Goal: Book appointment/travel/reservation

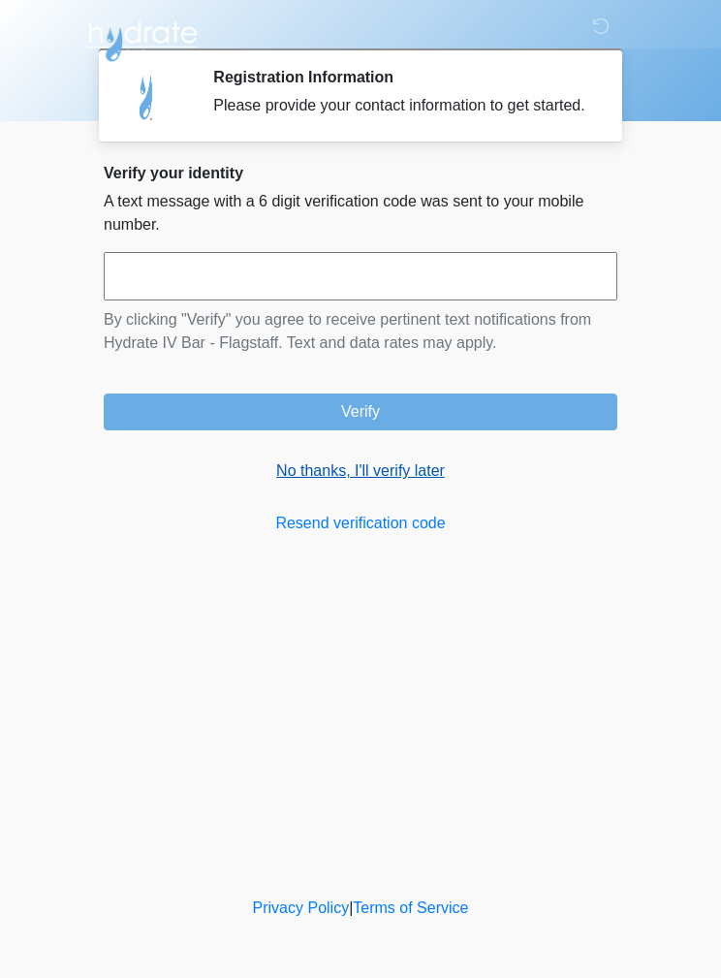
click at [360, 482] on link "No thanks, I'll verify later" at bounding box center [360, 470] width 513 height 23
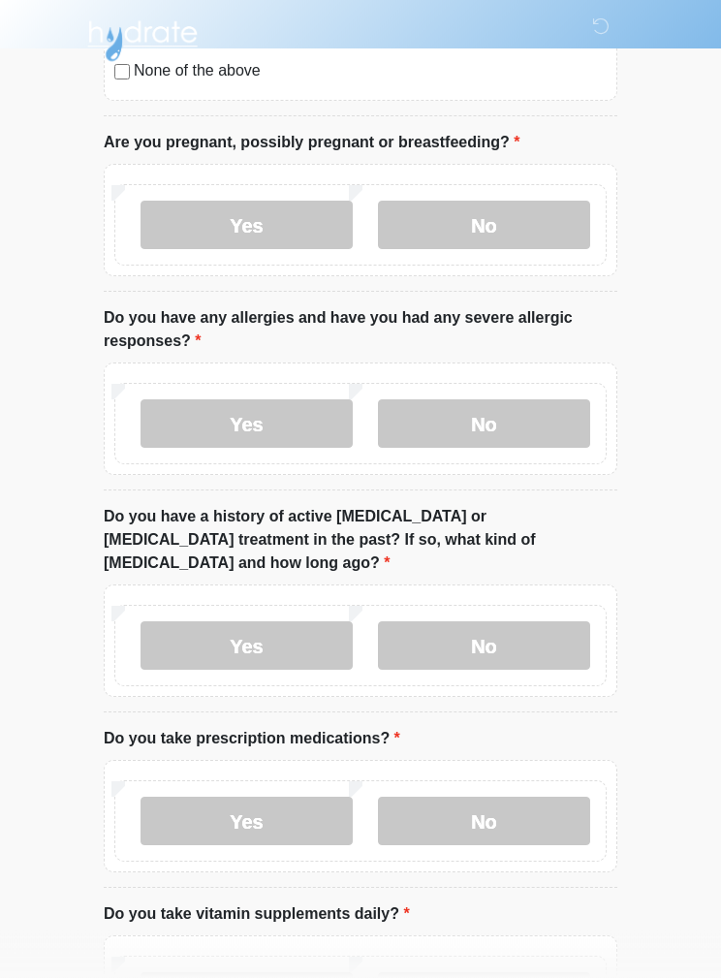
scroll to position [731, 0]
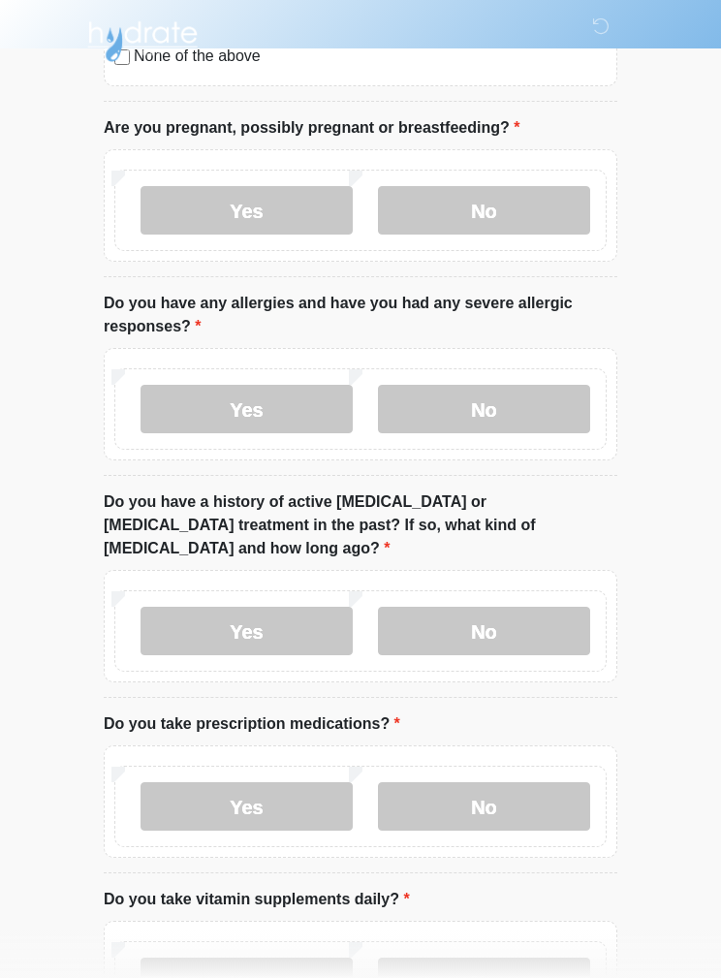
click at [544, 159] on div "Yes No" at bounding box center [360, 205] width 513 height 112
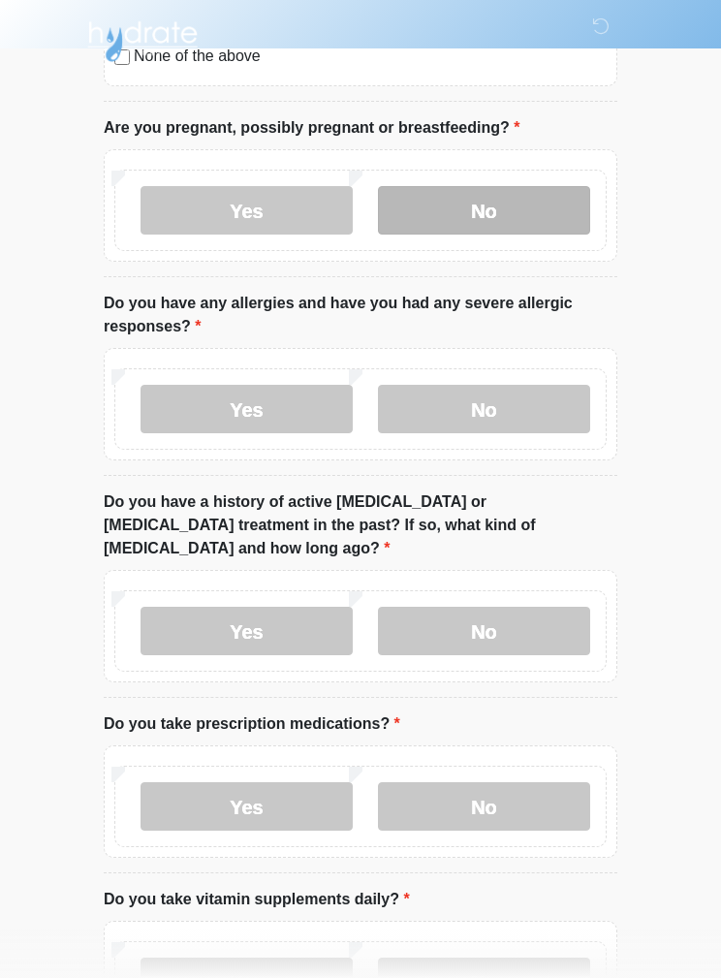
click at [574, 193] on label "No" at bounding box center [484, 210] width 212 height 48
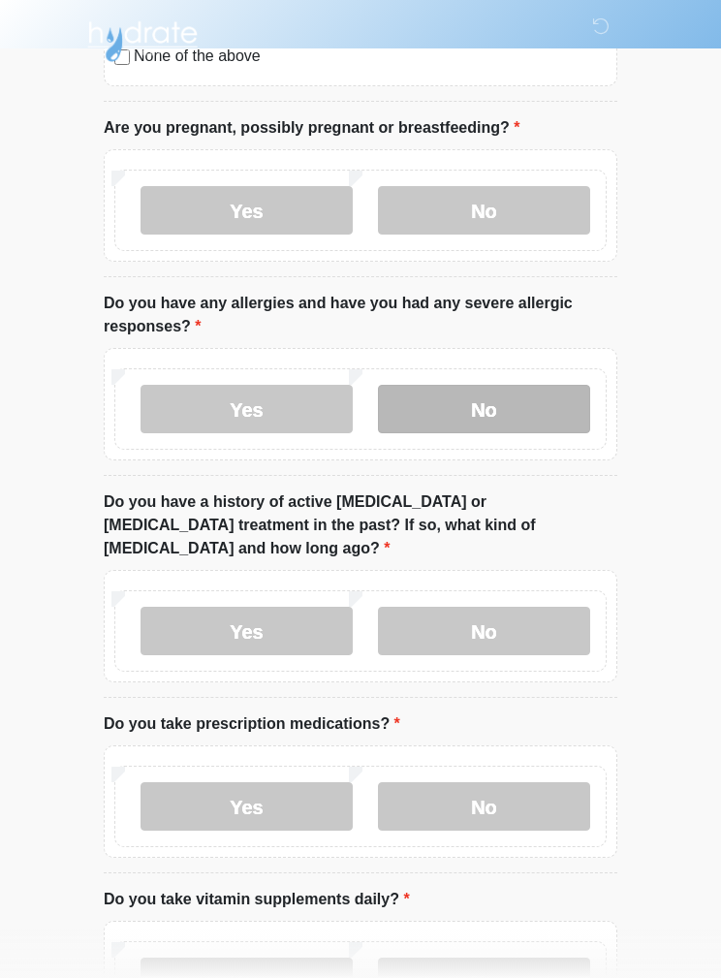
click at [515, 401] on label "No" at bounding box center [484, 409] width 212 height 48
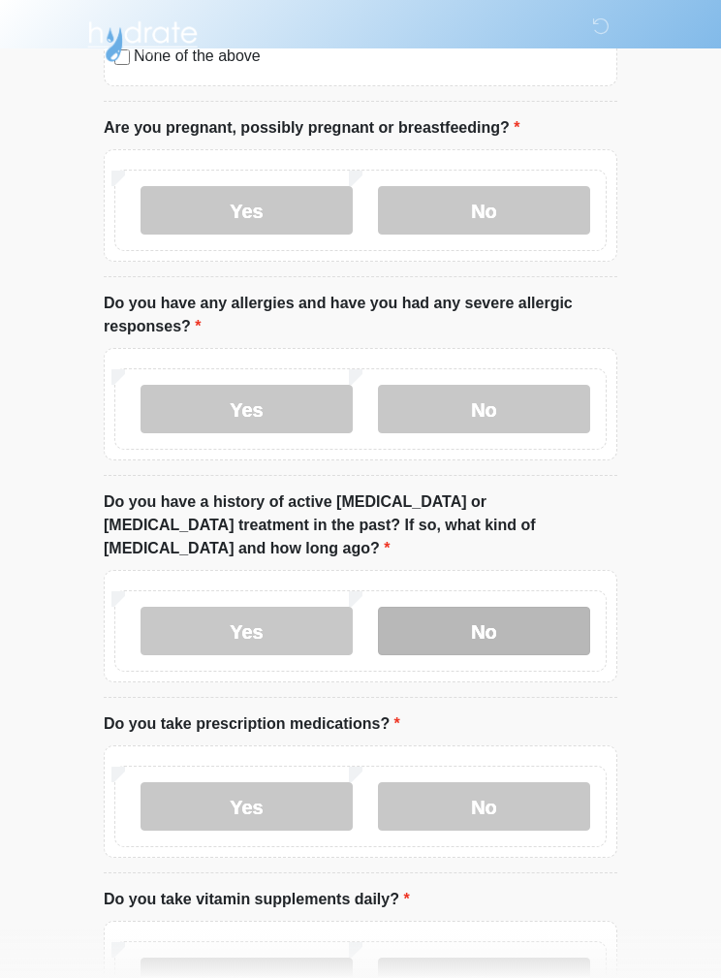
click at [552, 606] on label "No" at bounding box center [484, 630] width 212 height 48
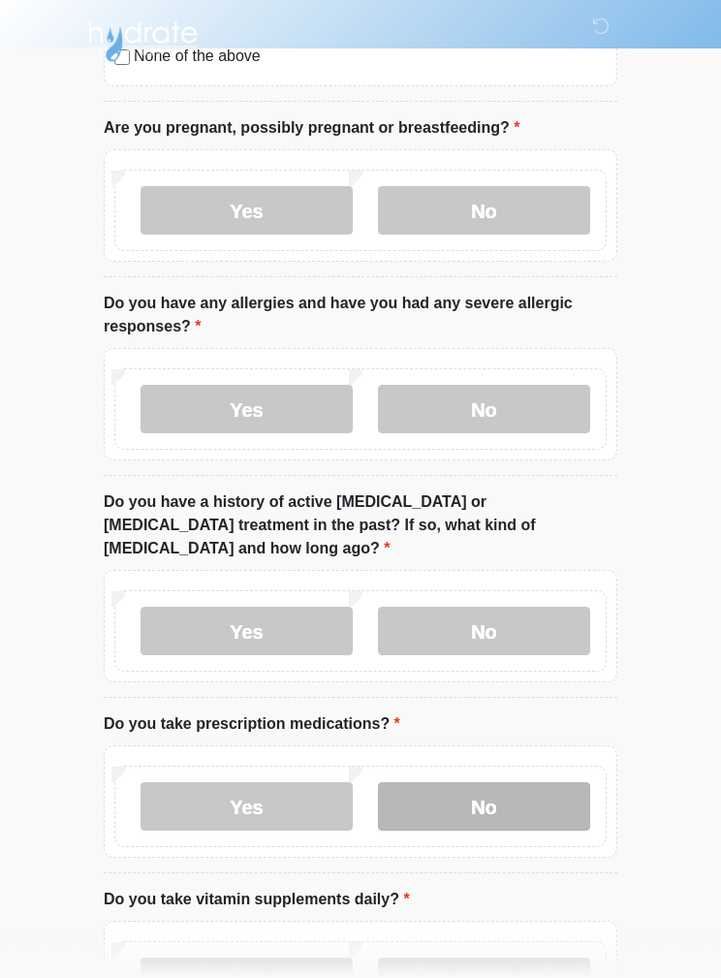
click at [525, 803] on label "No" at bounding box center [484, 806] width 212 height 48
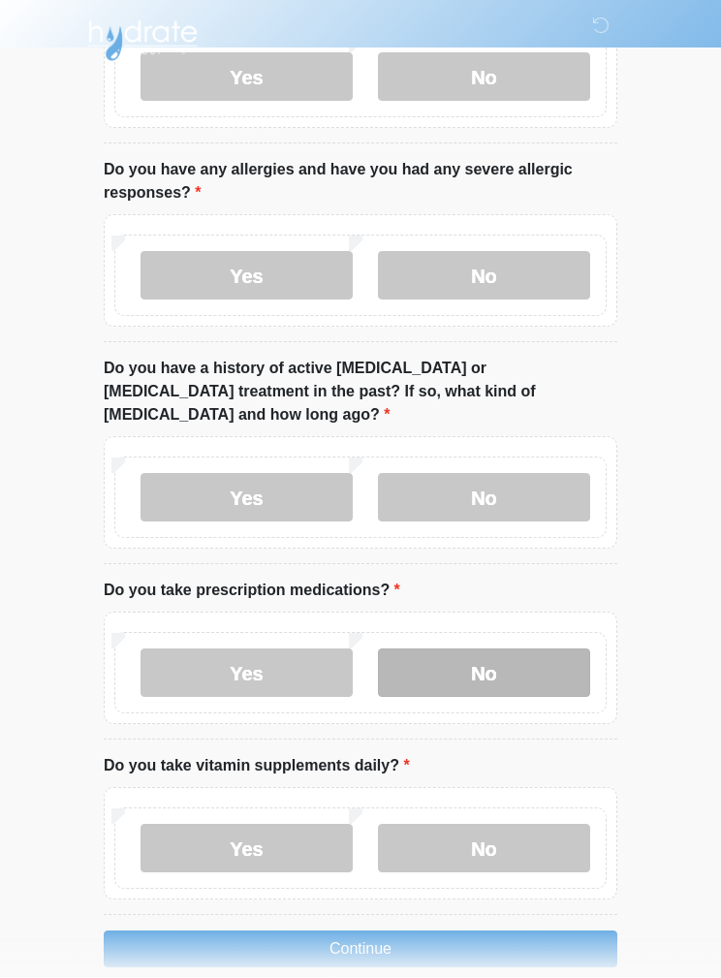
scroll to position [855, 0]
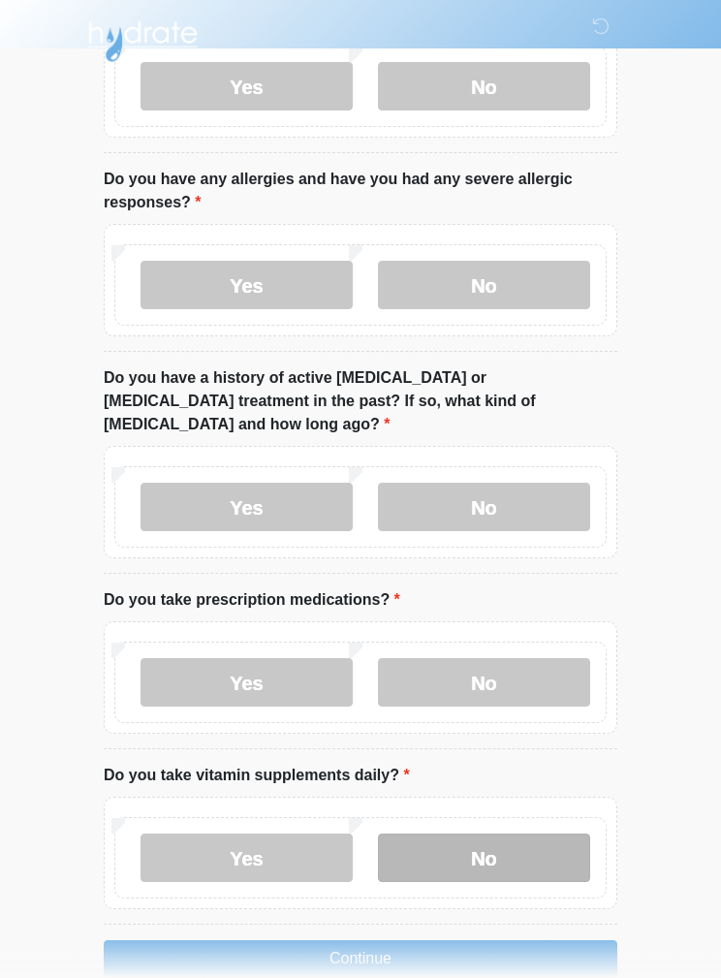
click at [495, 842] on label "No" at bounding box center [484, 857] width 212 height 48
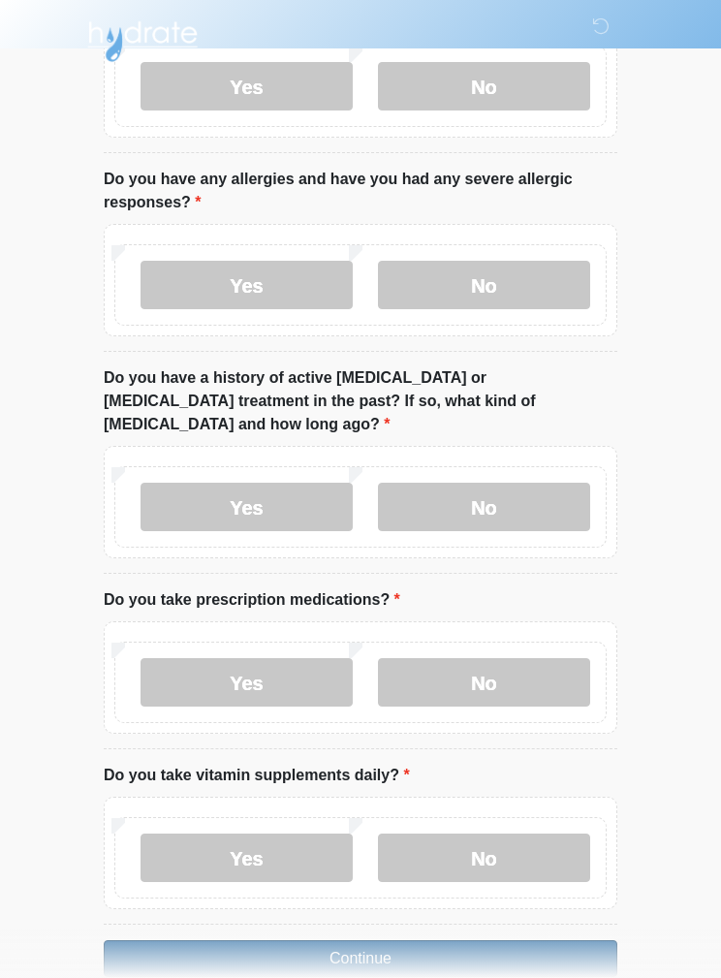
click at [421, 940] on button "Continue" at bounding box center [360, 958] width 513 height 37
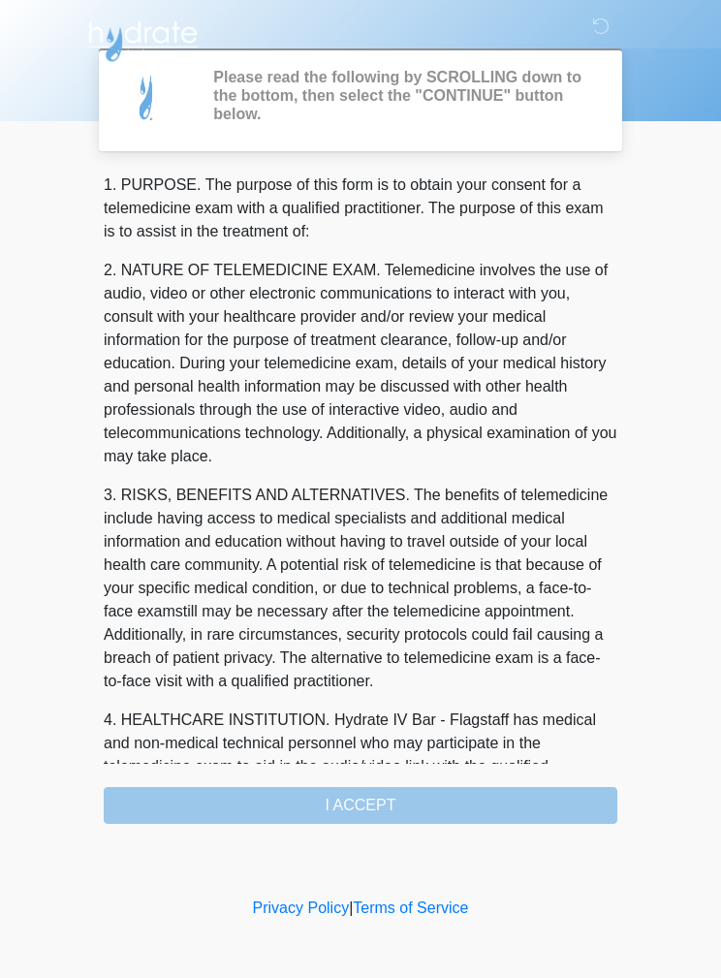
scroll to position [0, 0]
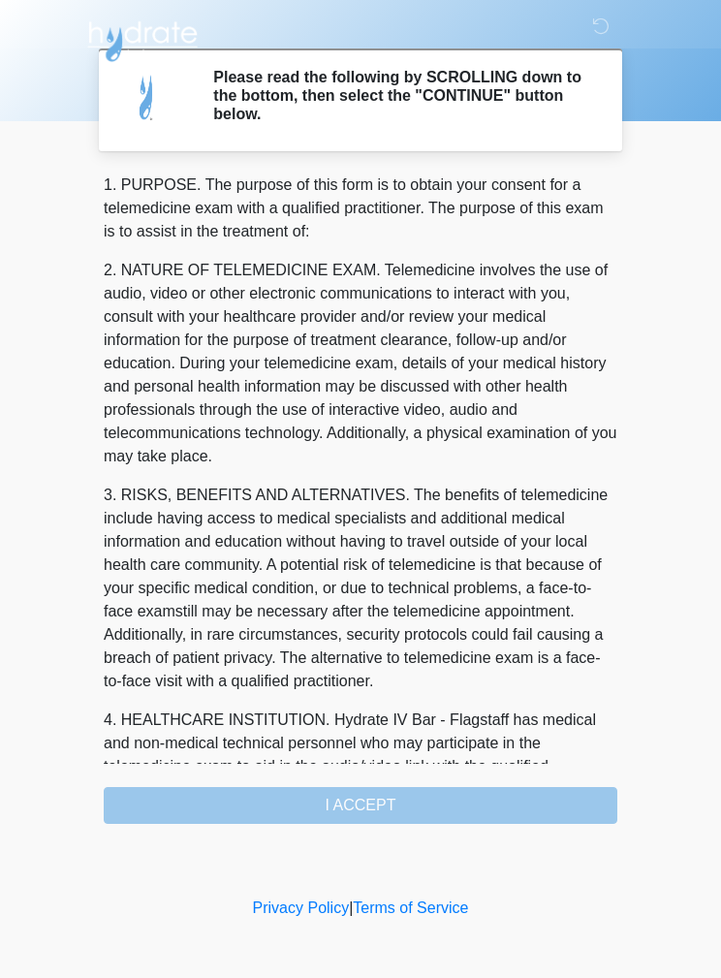
click at [438, 803] on div "1. PURPOSE. The purpose of this form is to obtain your consent for a telemedici…" at bounding box center [360, 498] width 513 height 650
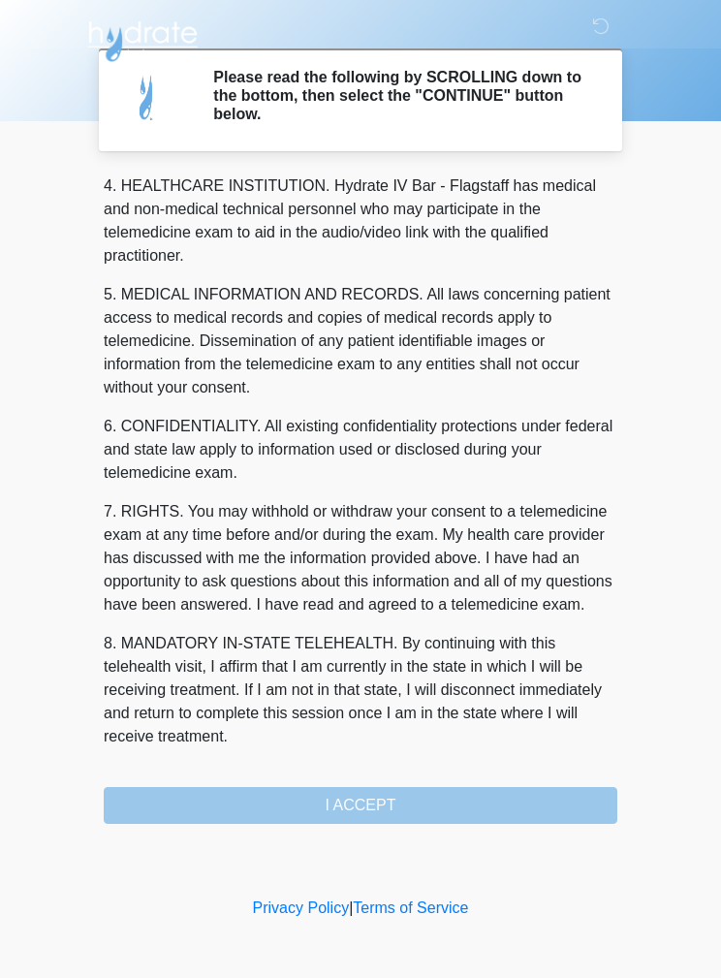
scroll to position [557, 0]
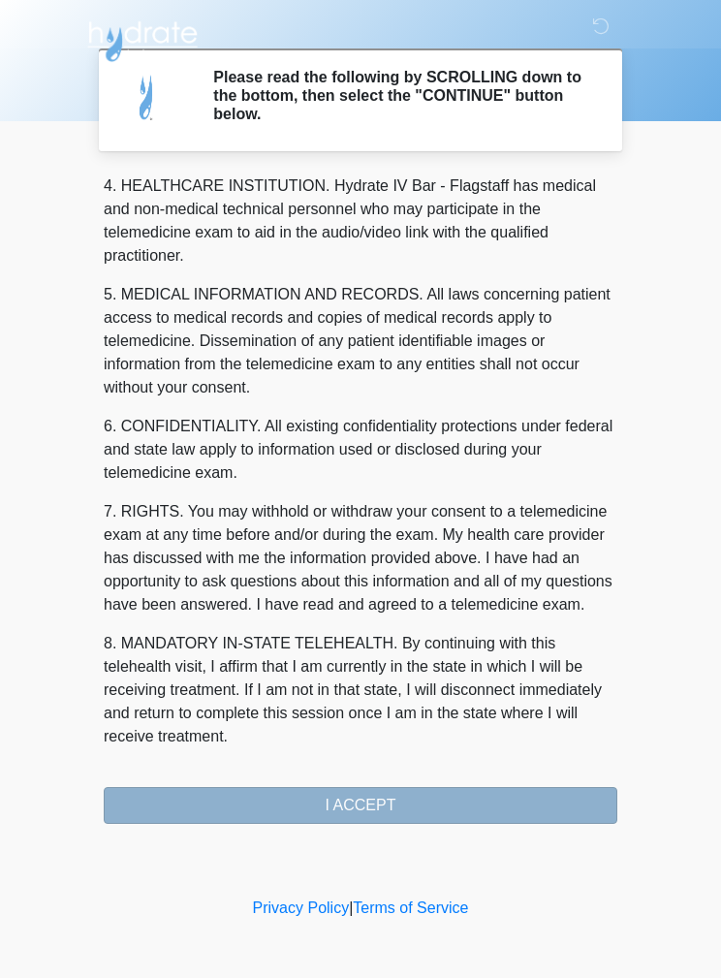
click at [426, 817] on button "I ACCEPT" at bounding box center [360, 805] width 513 height 37
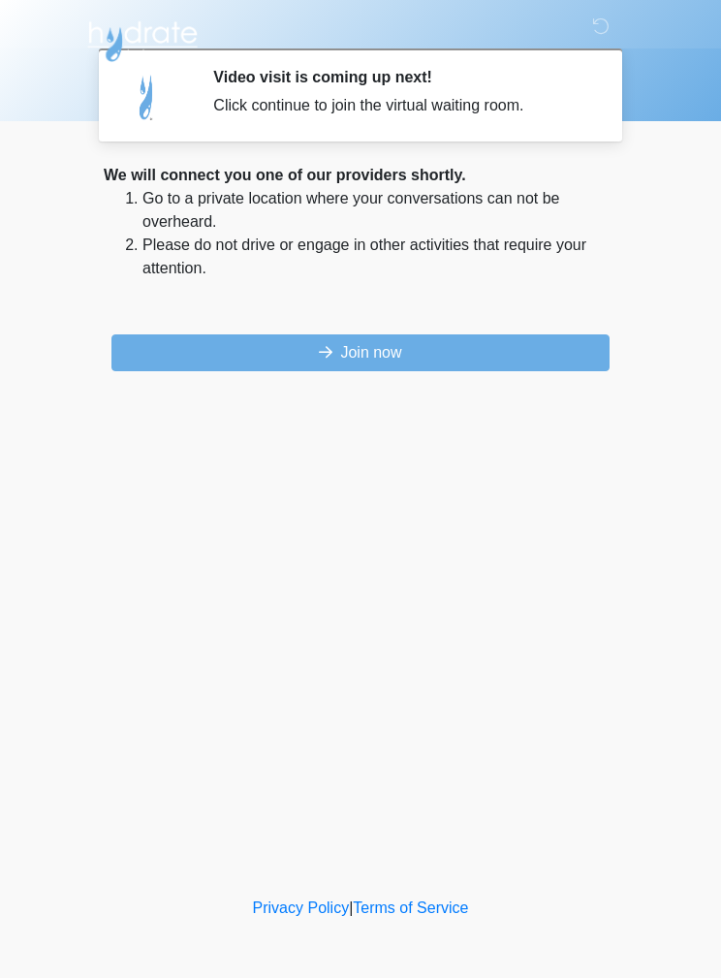
click at [526, 314] on p at bounding box center [360, 306] width 513 height 23
click at [489, 388] on div "‎ ‎ ‎ ‎ Video visit is coming up next! Click continue to join the virtual waiti…" at bounding box center [360, 446] width 581 height 854
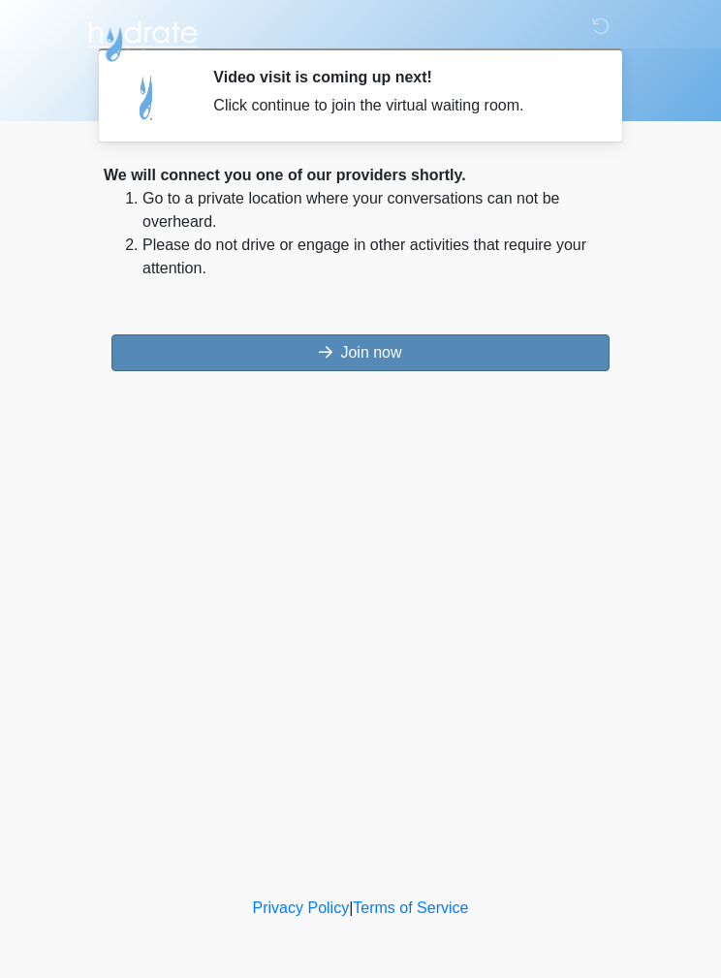
click at [492, 357] on button "Join now" at bounding box center [360, 352] width 498 height 37
